Goal: Information Seeking & Learning: Understand process/instructions

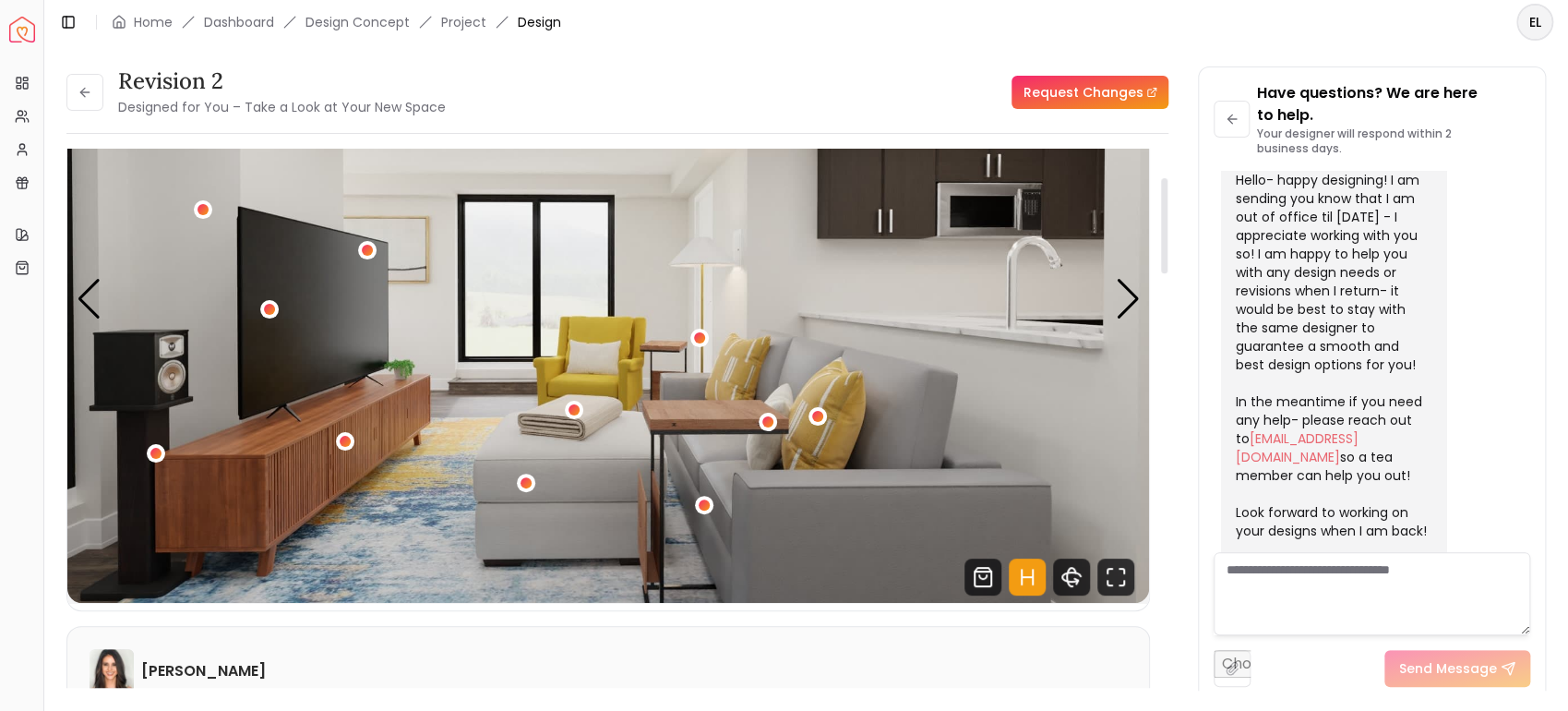
scroll to position [161, 0]
click at [1121, 575] on icon "Fullscreen" at bounding box center [1116, 578] width 37 height 37
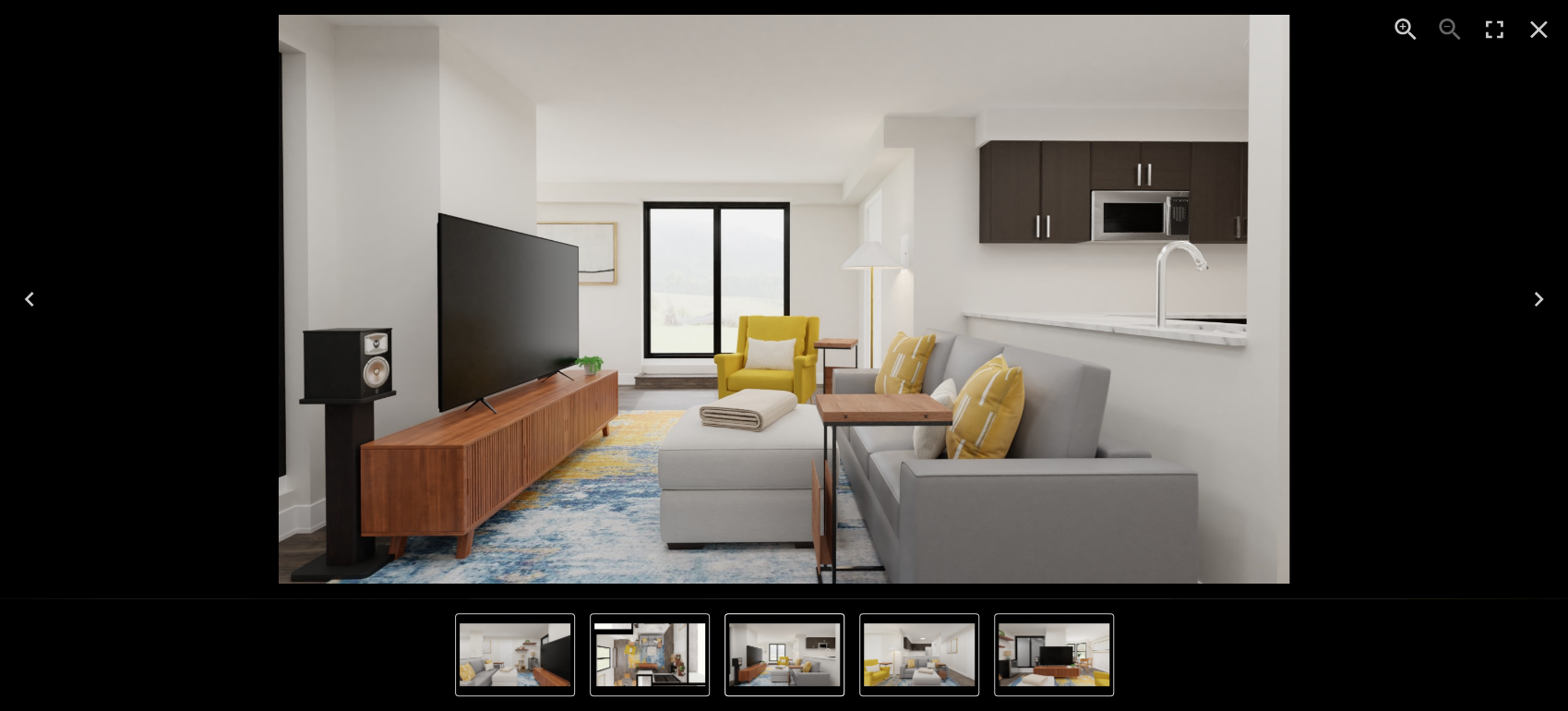
click at [1544, 302] on icon "Next" at bounding box center [1538, 299] width 30 height 30
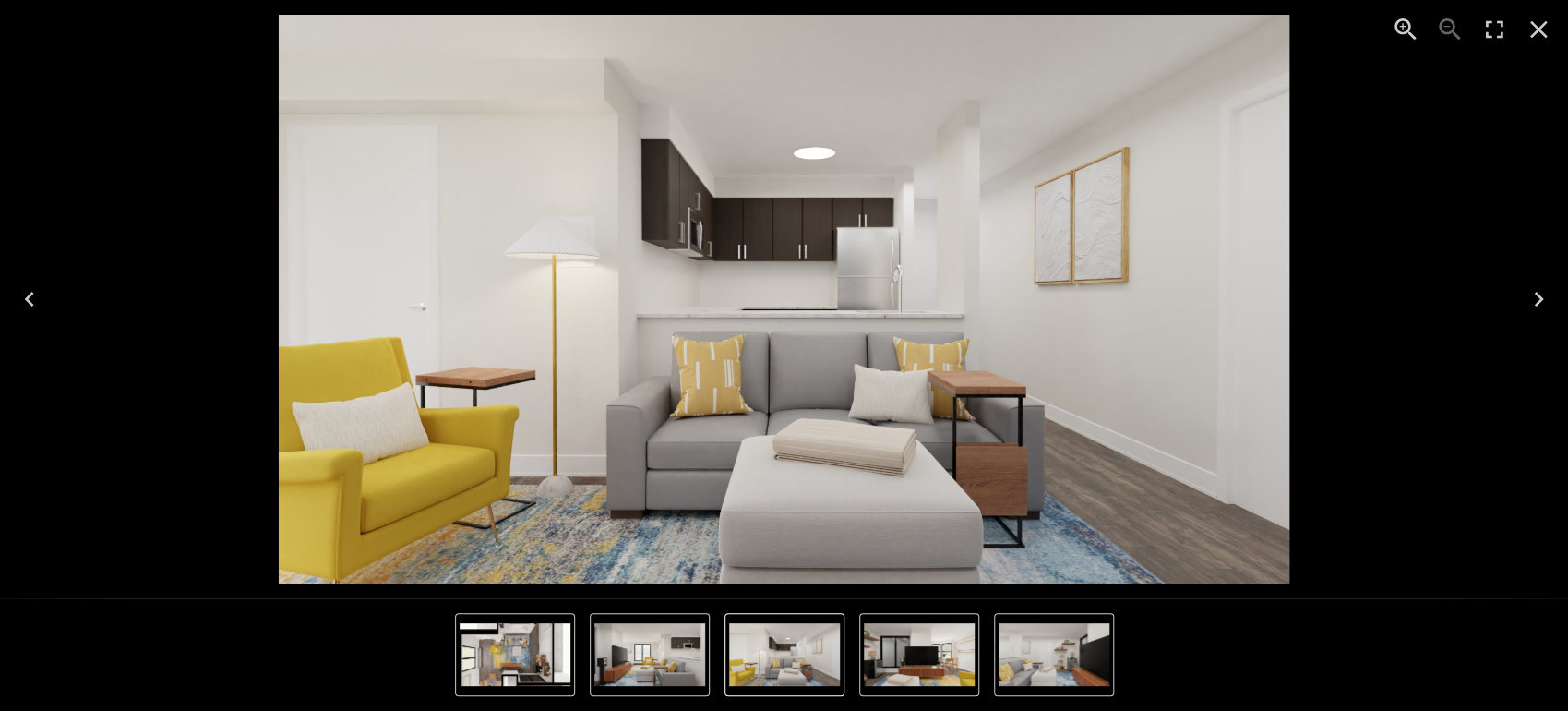
click at [1544, 302] on icon "Next" at bounding box center [1538, 299] width 30 height 30
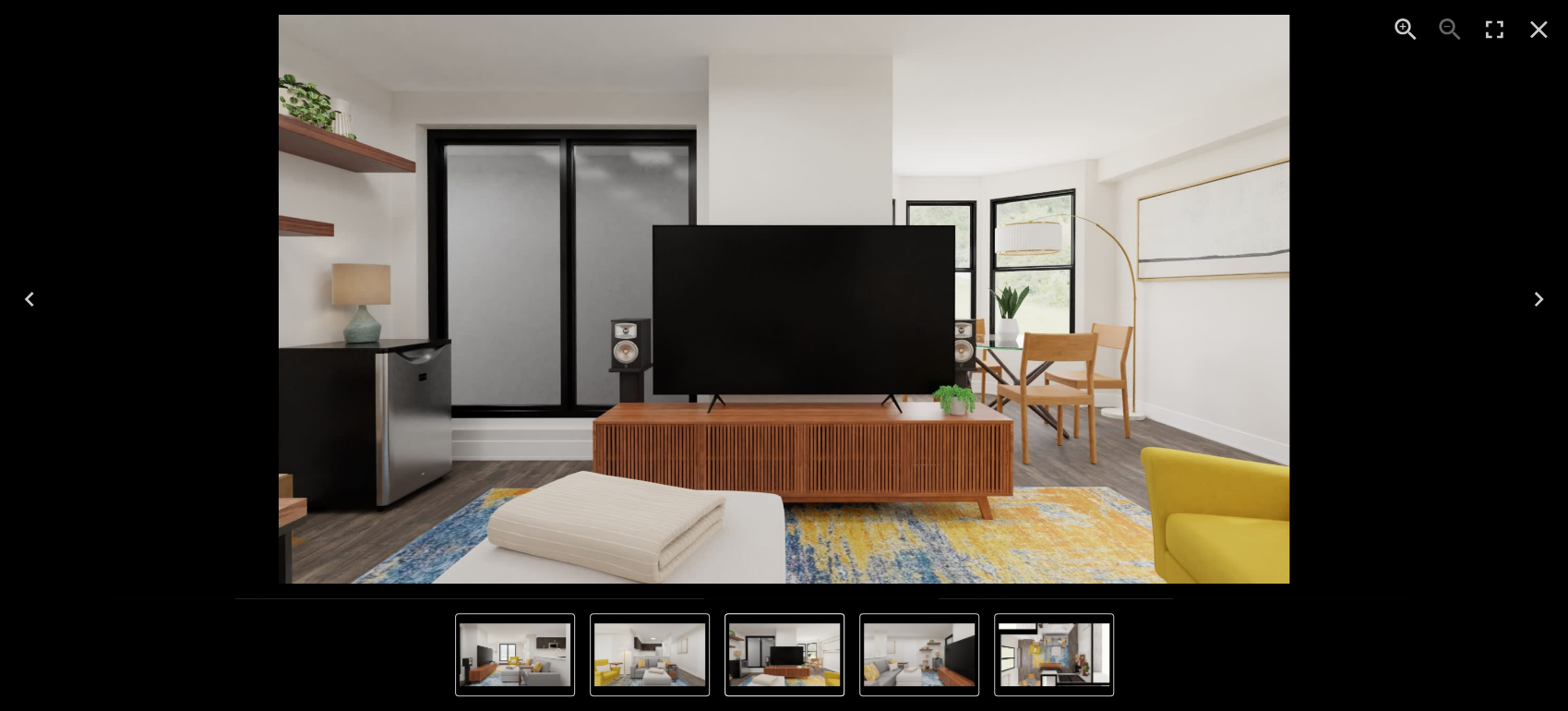
click at [1544, 302] on icon "Next" at bounding box center [1538, 299] width 30 height 30
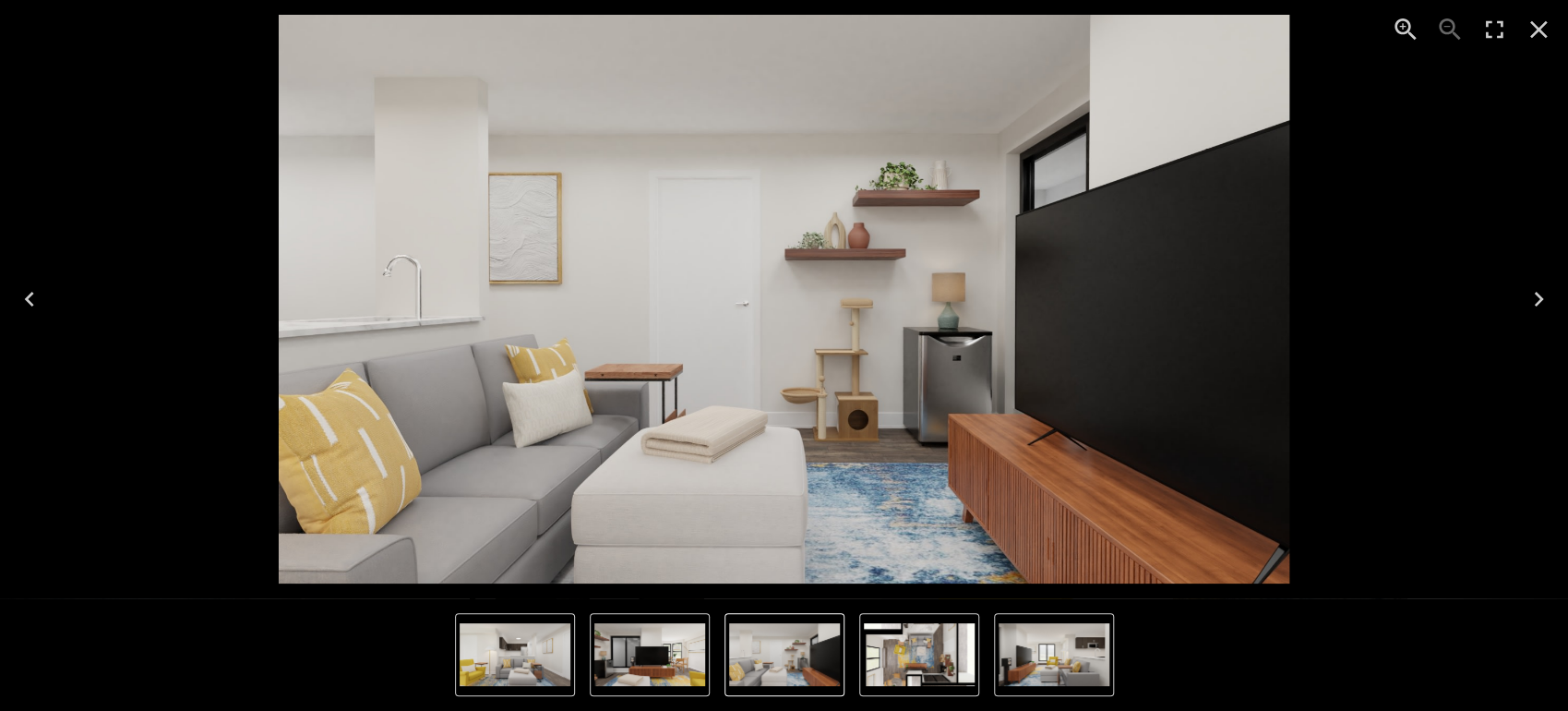
click at [1544, 302] on icon "Next" at bounding box center [1538, 299] width 30 height 30
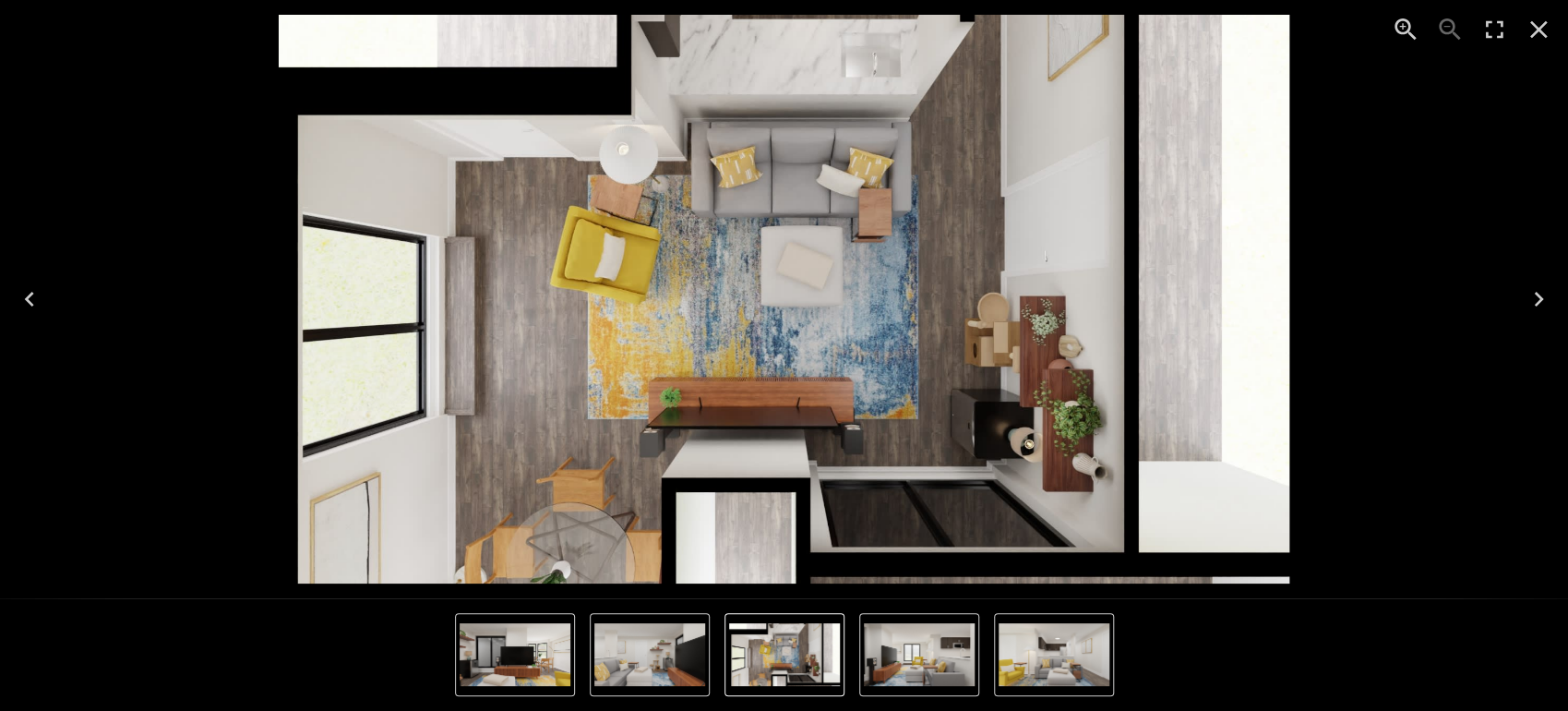
click at [1544, 302] on icon "Next" at bounding box center [1538, 299] width 30 height 30
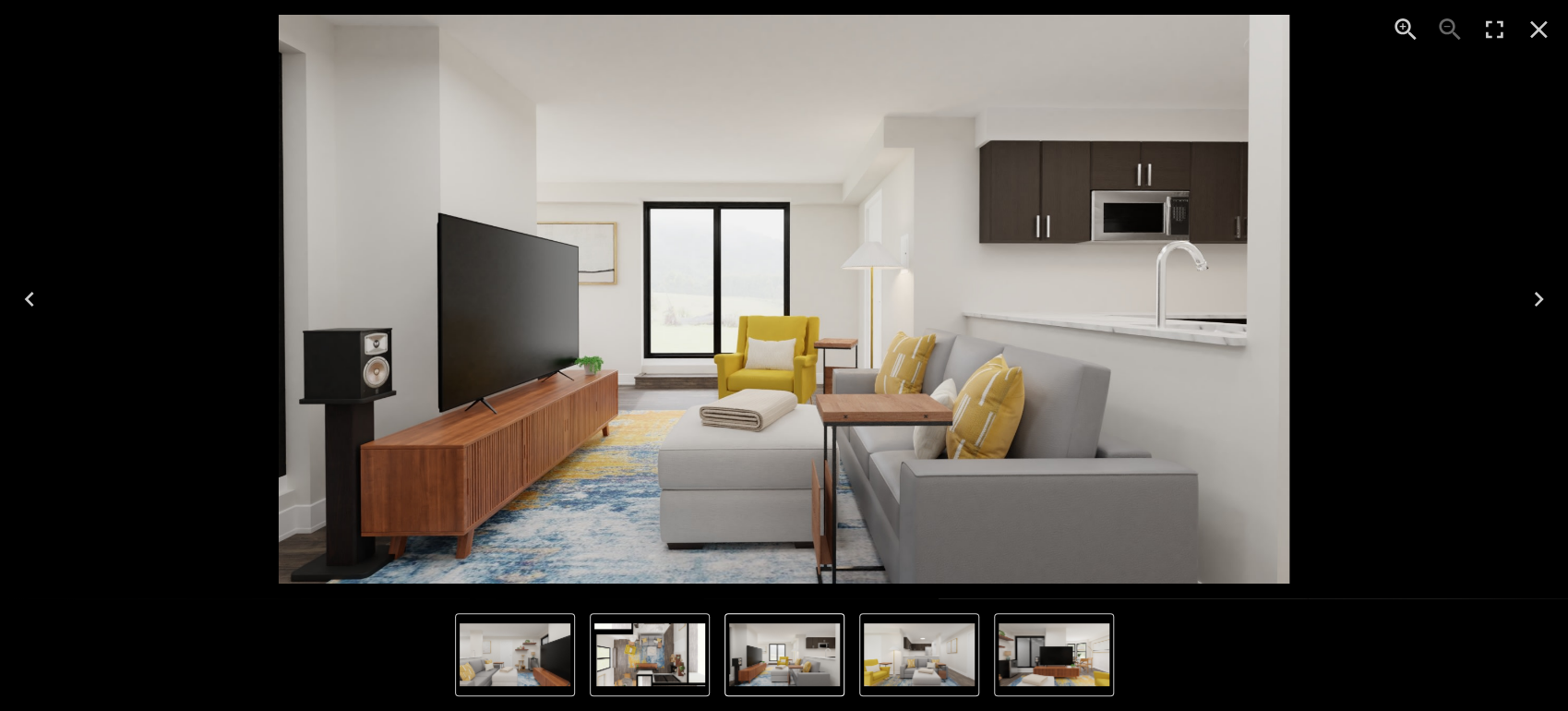
click at [1544, 302] on icon "Next" at bounding box center [1538, 299] width 30 height 30
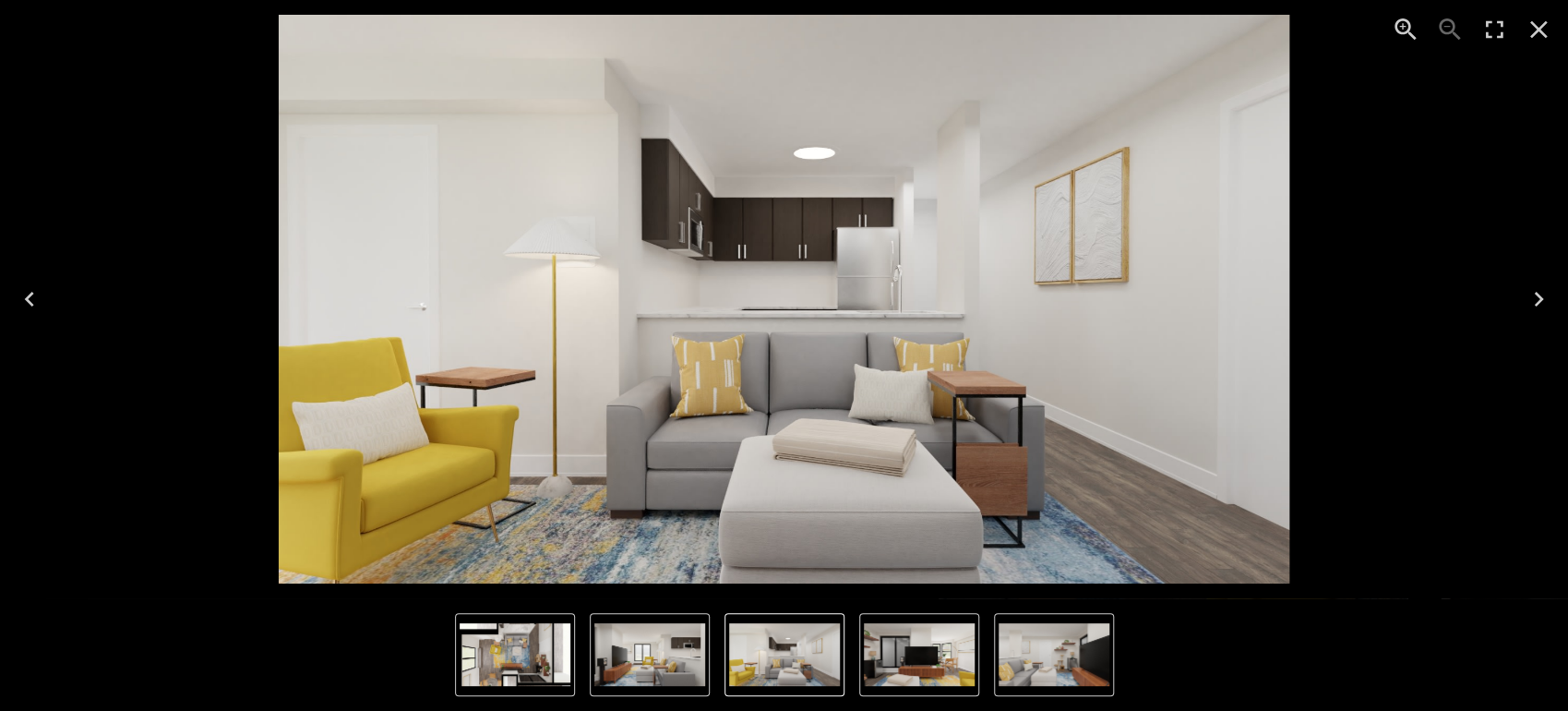
click at [1544, 302] on icon "Next" at bounding box center [1538, 299] width 30 height 30
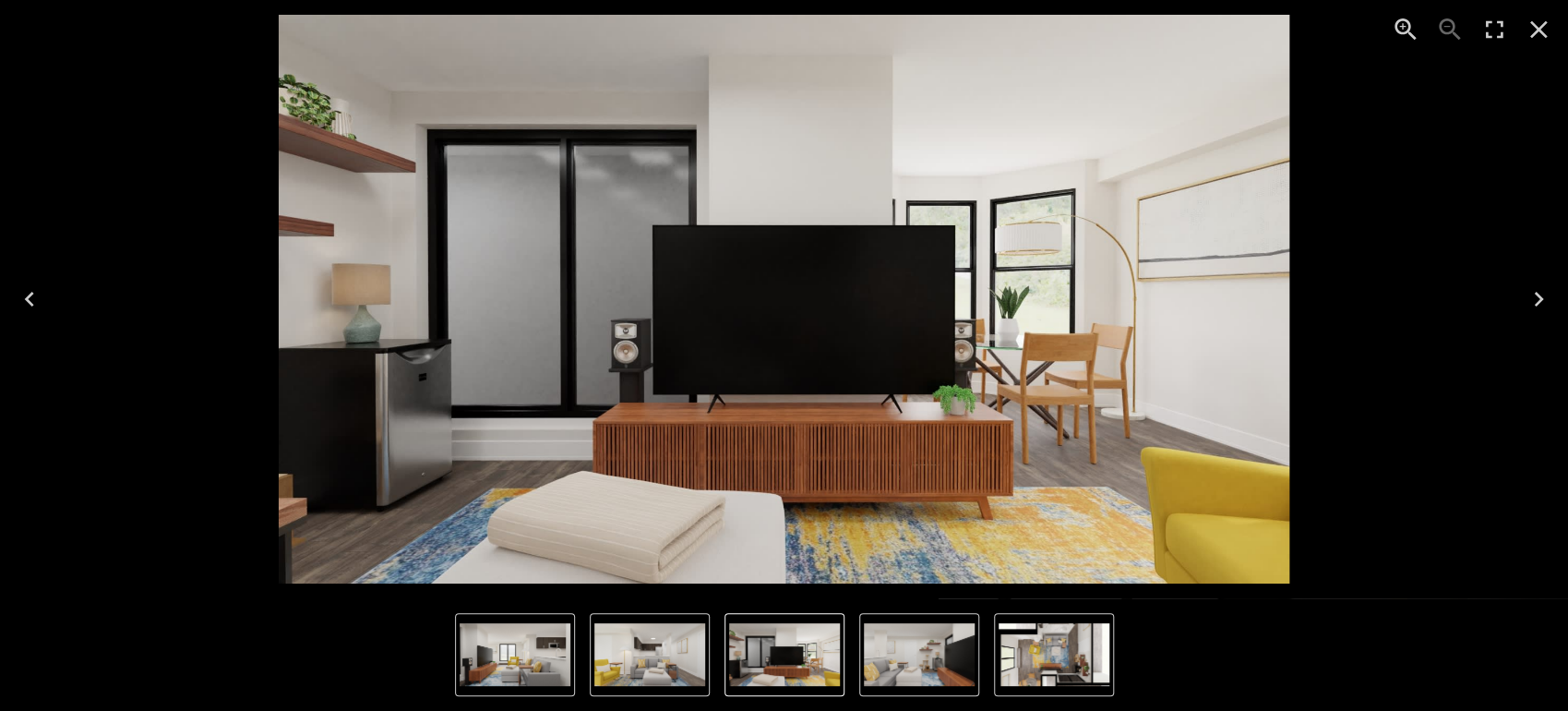
click at [1544, 302] on icon "Next" at bounding box center [1538, 299] width 30 height 30
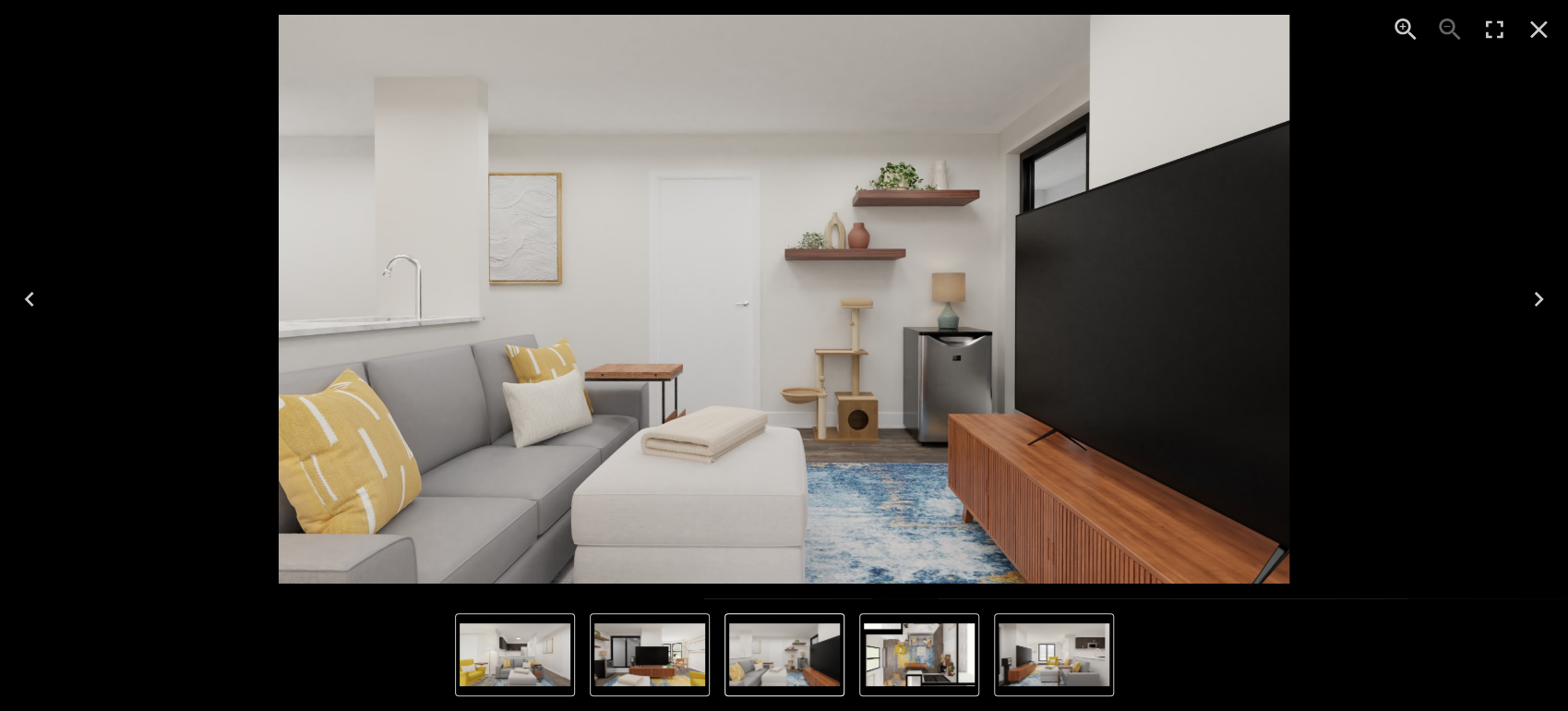
click at [1544, 302] on icon "Next" at bounding box center [1538, 299] width 30 height 30
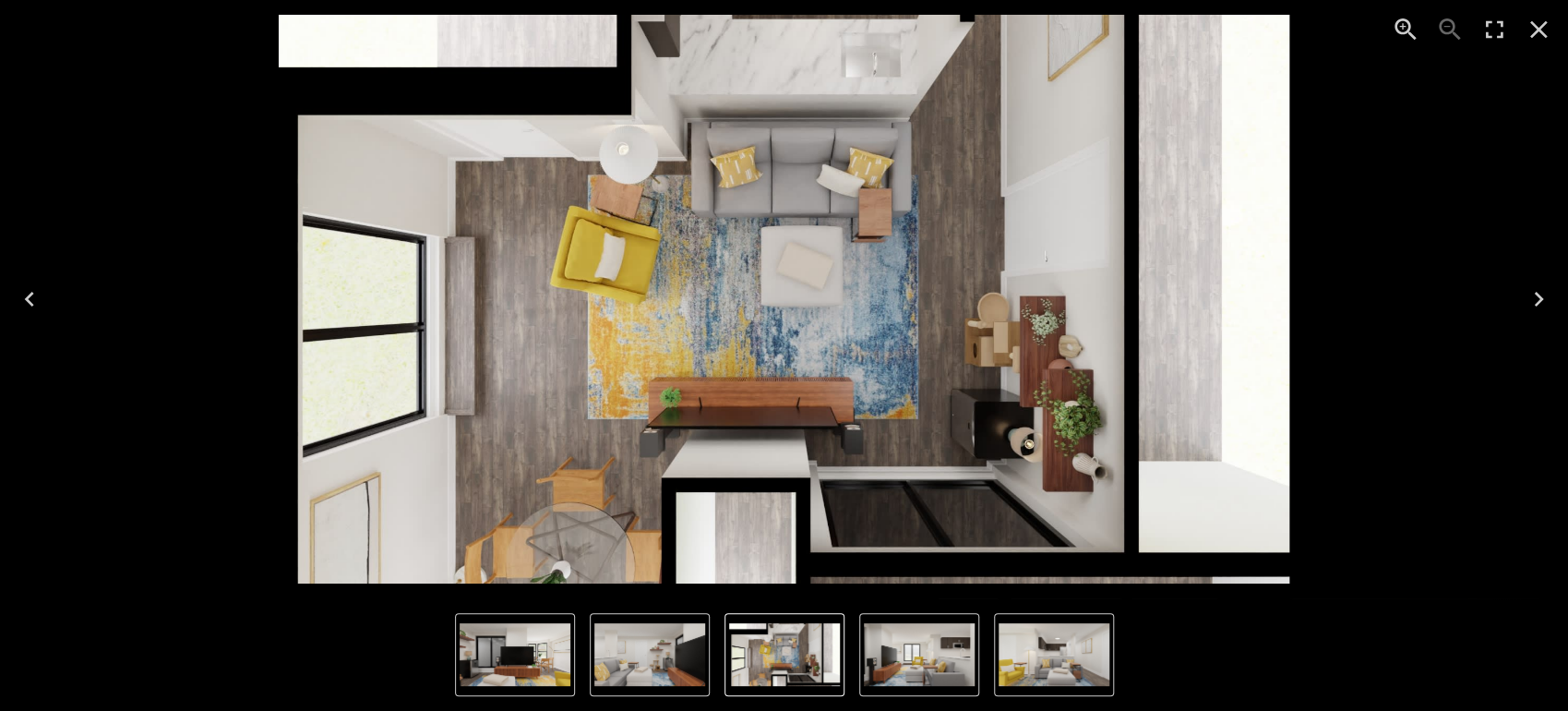
click at [1544, 302] on icon "Next" at bounding box center [1538, 299] width 30 height 30
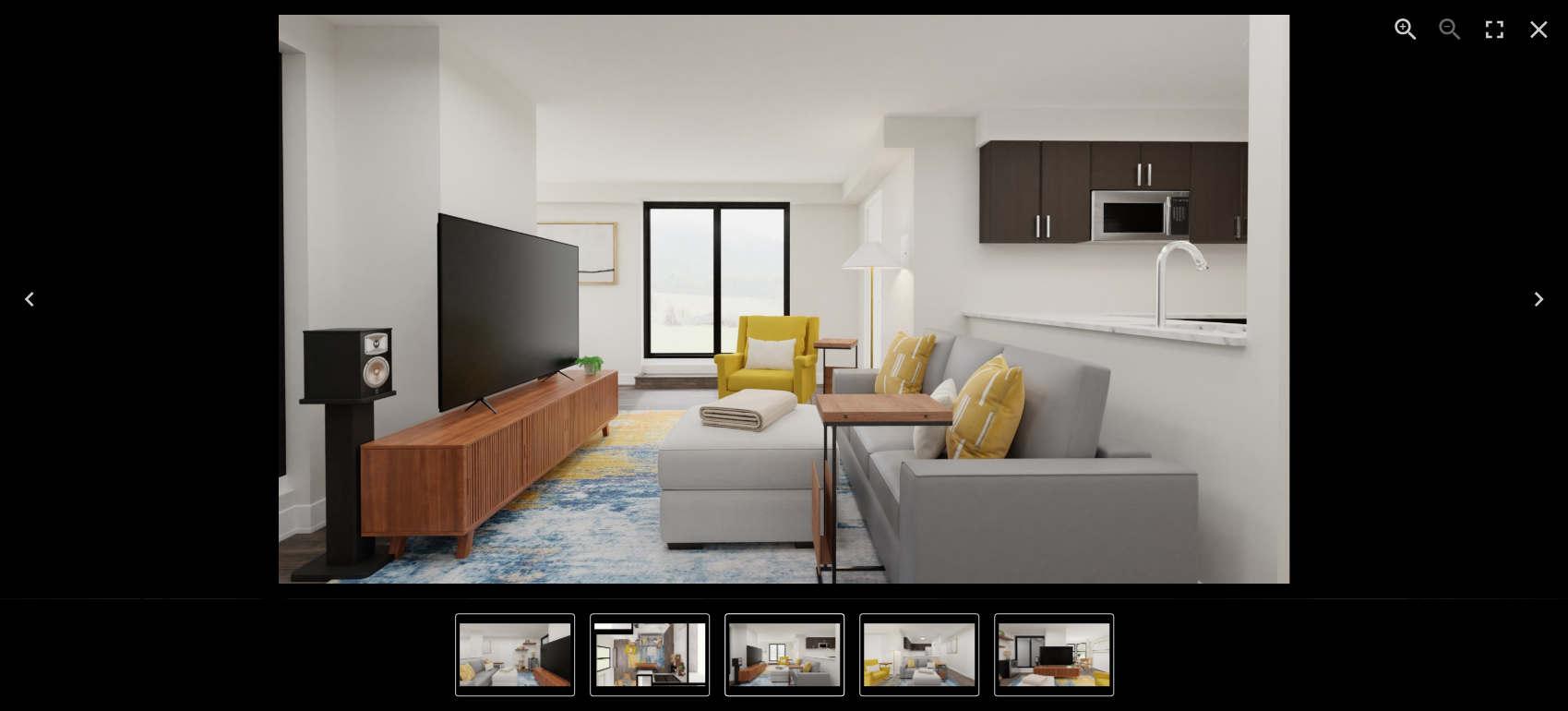
click at [1544, 302] on icon "Next" at bounding box center [1538, 299] width 30 height 30
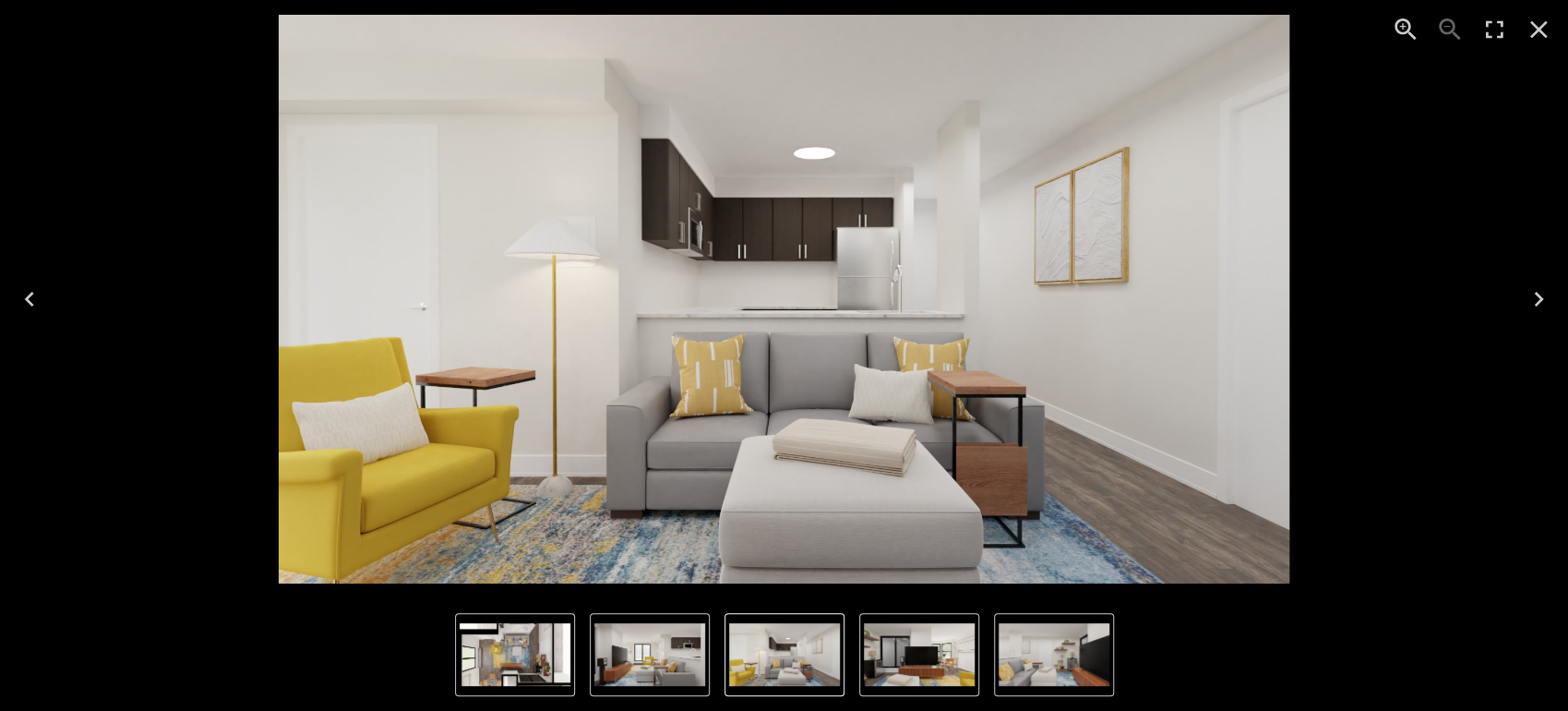
click at [1544, 302] on icon "Next" at bounding box center [1538, 299] width 30 height 30
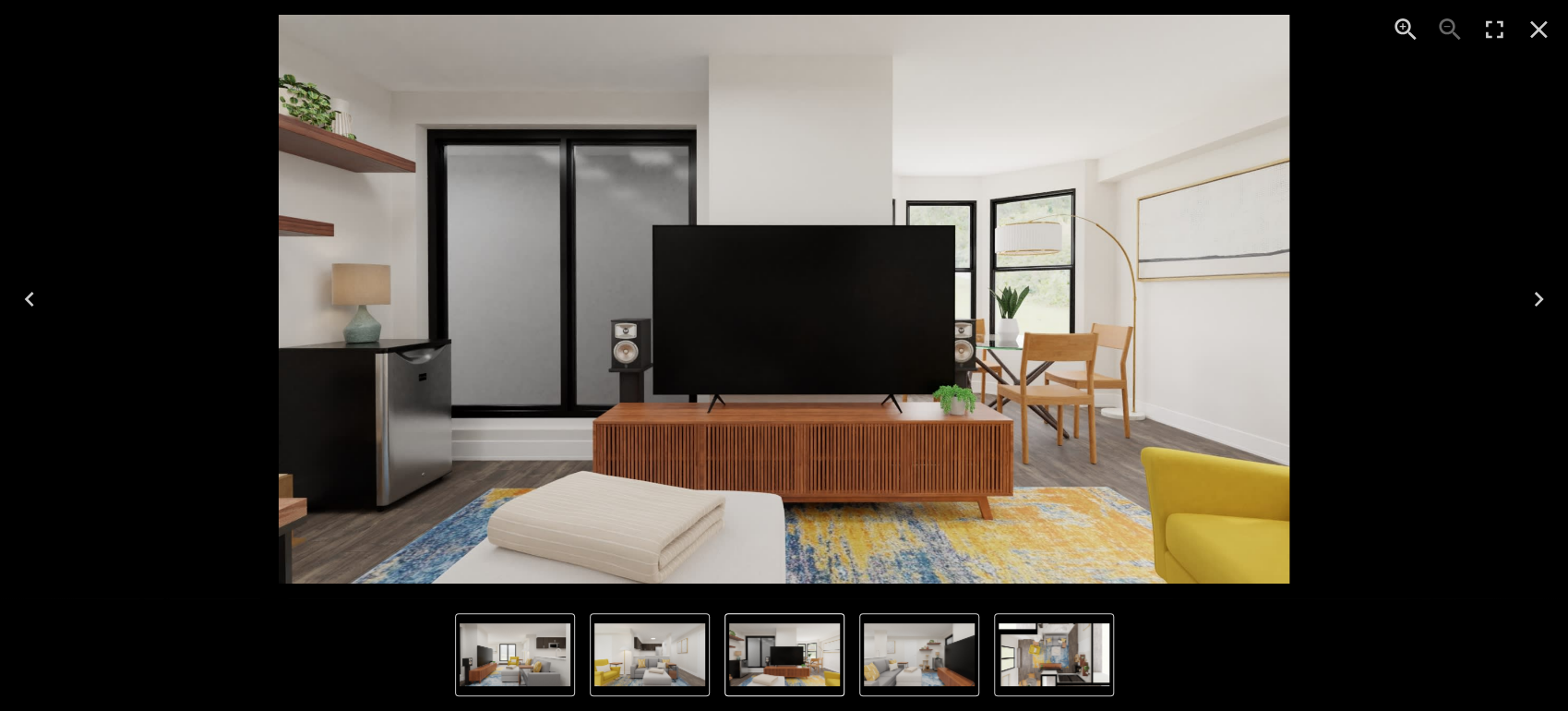
click at [1544, 302] on icon "Next" at bounding box center [1538, 299] width 30 height 30
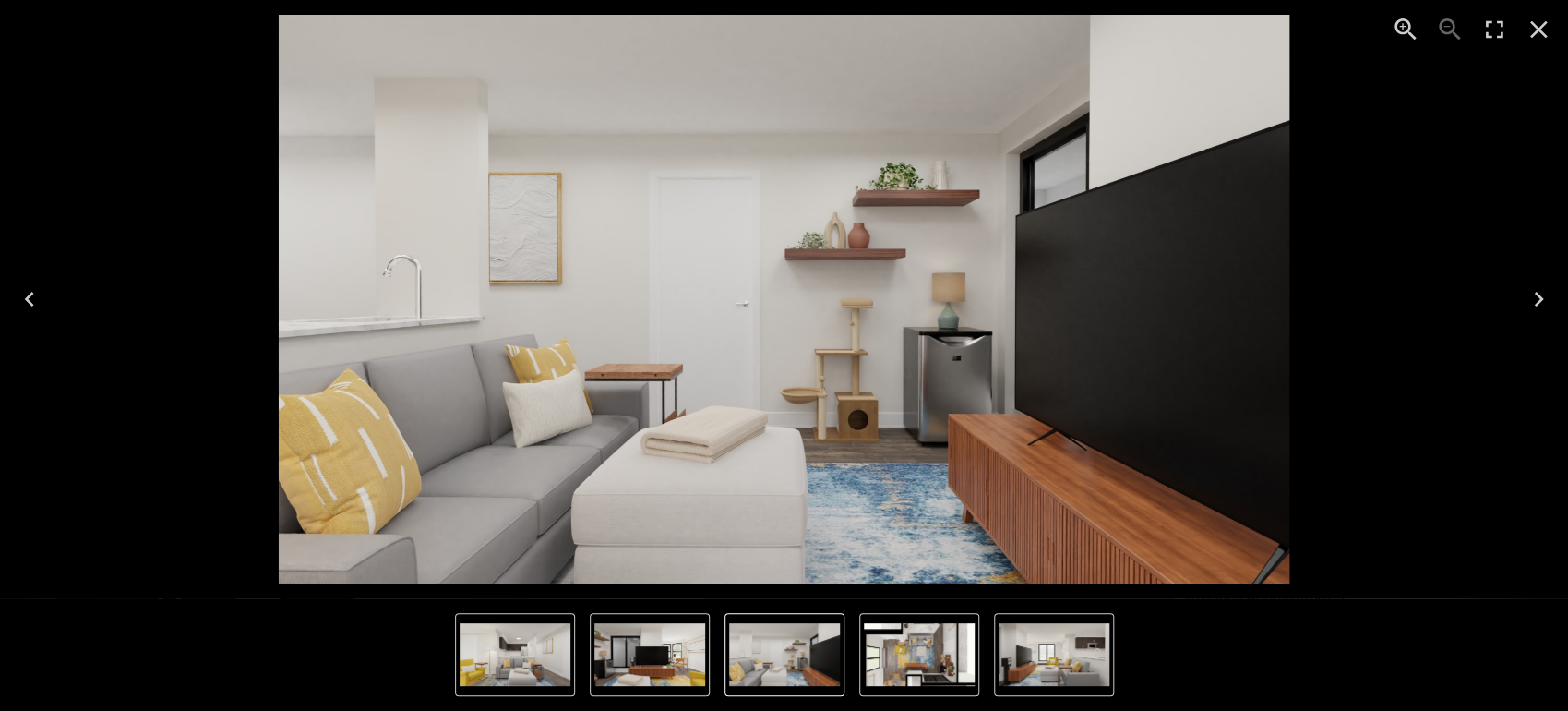
click at [1544, 302] on icon "Next" at bounding box center [1538, 299] width 30 height 30
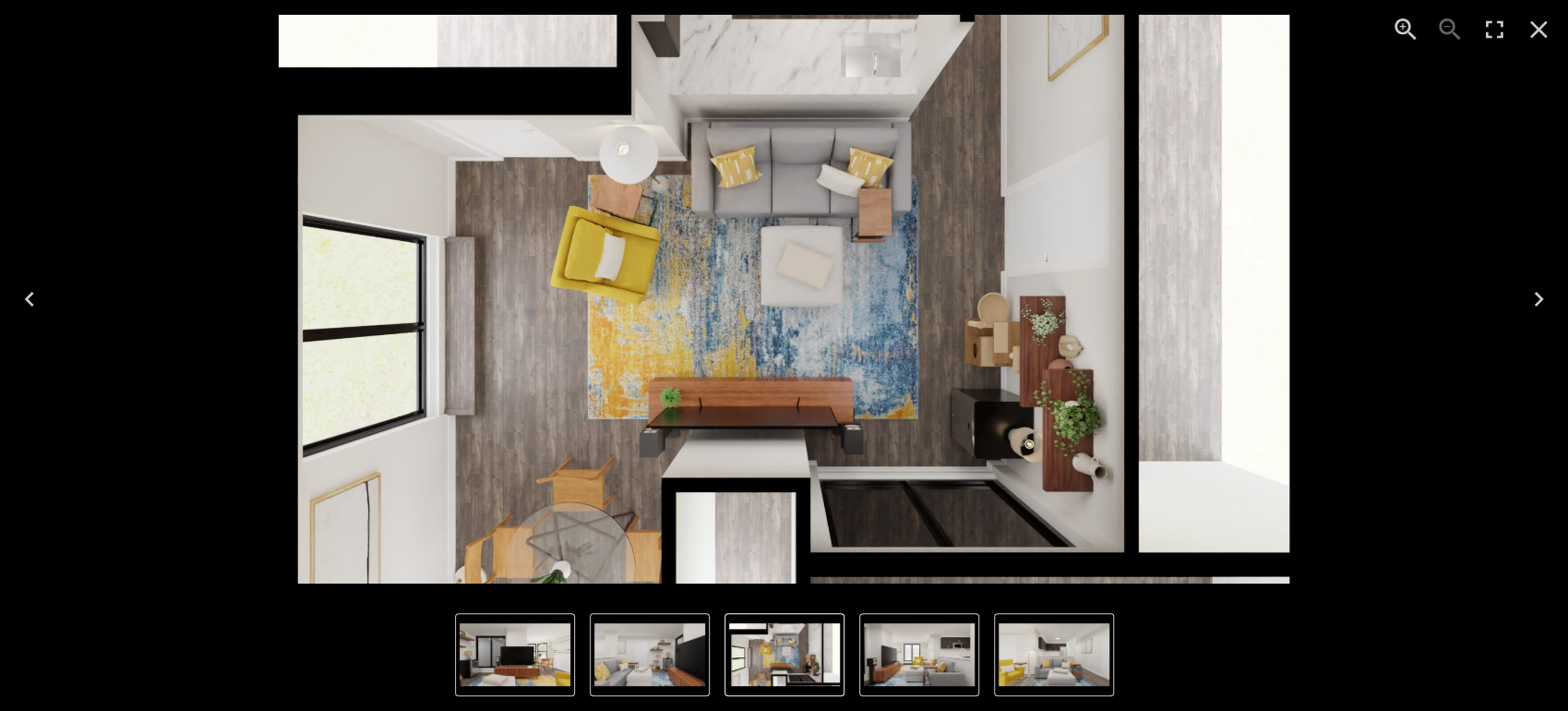
click at [1544, 302] on icon "Next" at bounding box center [1538, 299] width 30 height 30
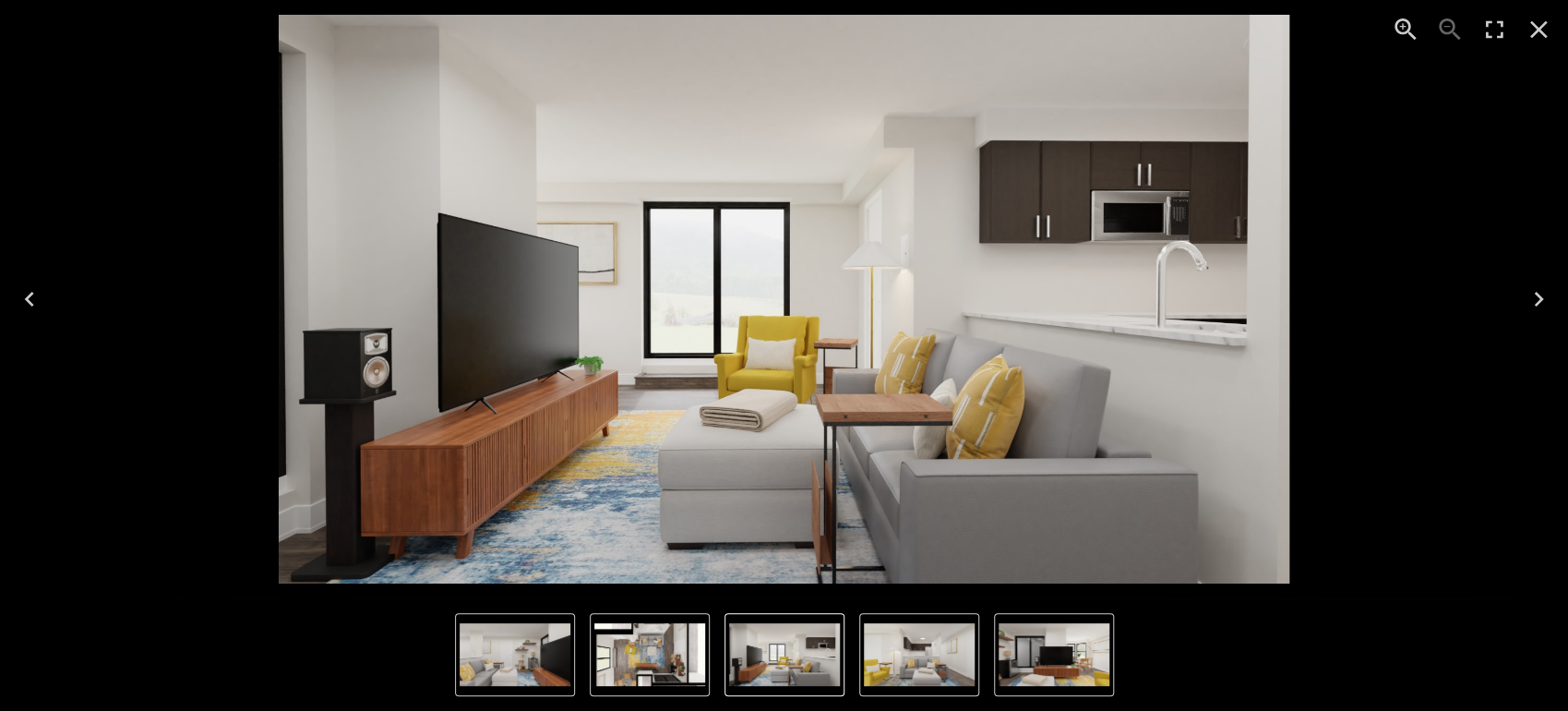
click at [1544, 302] on icon "Next" at bounding box center [1538, 299] width 30 height 30
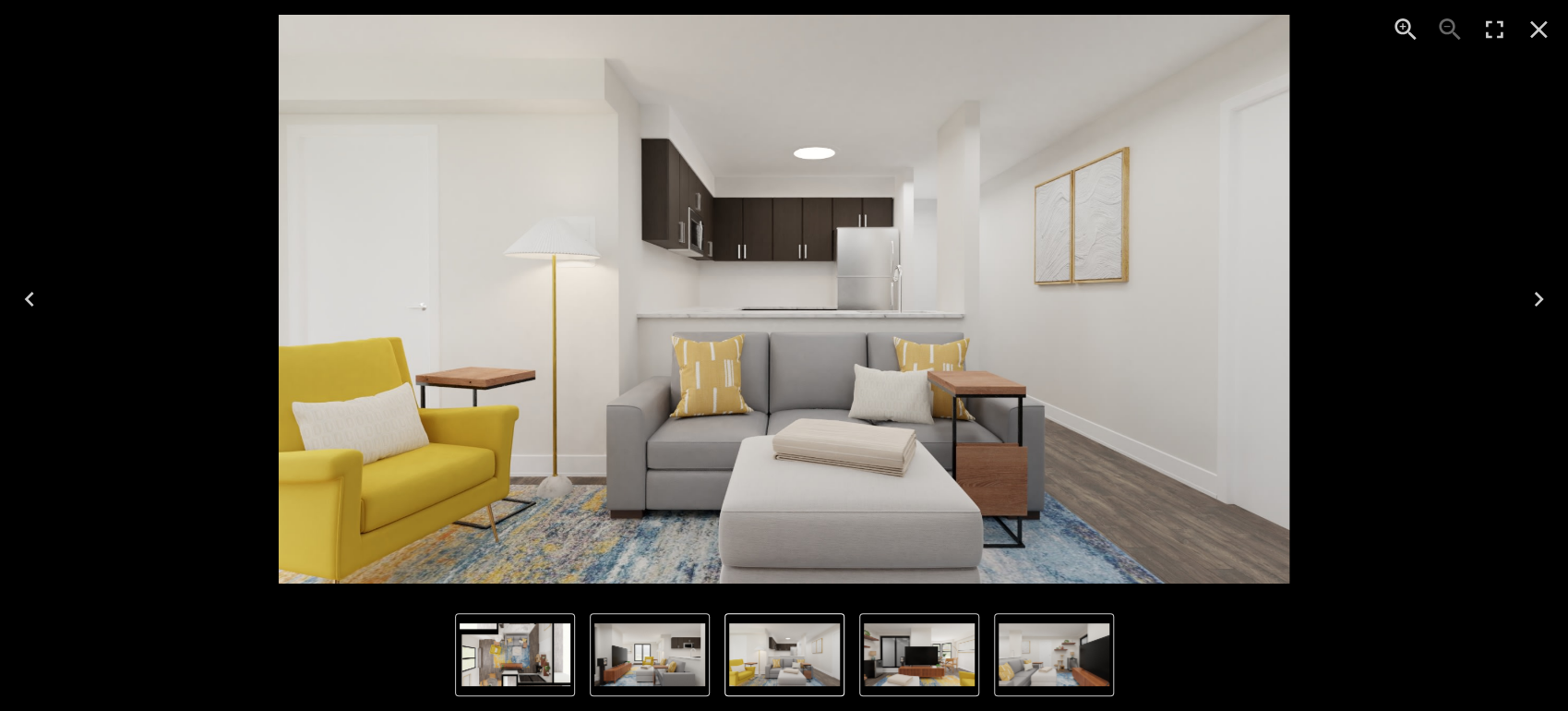
click at [1542, 32] on icon "Close" at bounding box center [1538, 30] width 17 height 17
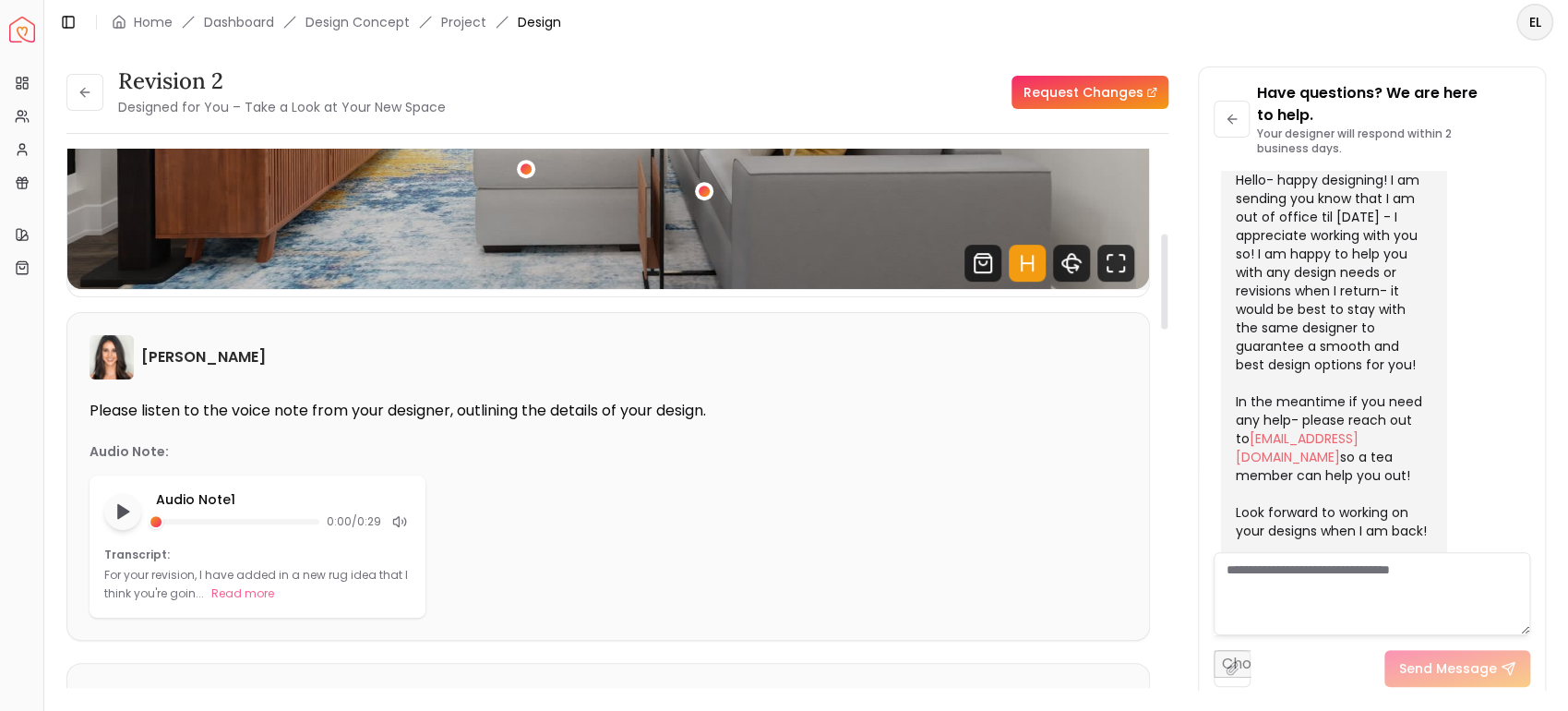
scroll to position [478, 0]
click at [242, 594] on button "Read more" at bounding box center [242, 592] width 63 height 18
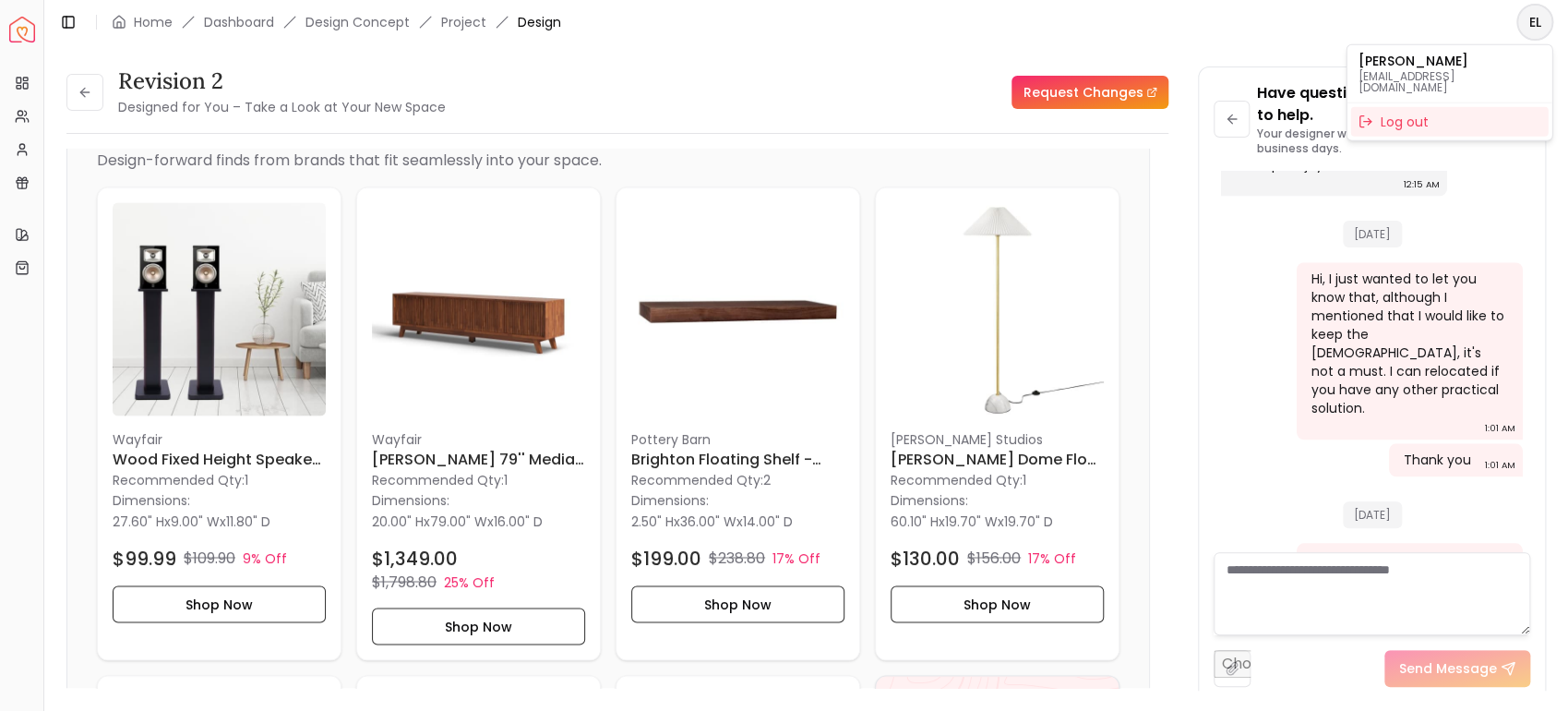
scroll to position [944, 0]
click at [1534, 32] on html "Spacejoy Dashboard Overview Projects My Referrals My Profile Gift Card Balance …" at bounding box center [784, 355] width 1568 height 711
drag, startPoint x: 1359, startPoint y: 76, endPoint x: 1539, endPoint y: 71, distance: 180.1
click at [1539, 71] on p "[EMAIL_ADDRESS][DOMAIN_NAME]" at bounding box center [1447, 82] width 182 height 22
click at [1181, 452] on html "Spacejoy Dashboard Overview Projects My Referrals My Profile Gift Card Balance …" at bounding box center [784, 355] width 1568 height 711
